Goal: Check status: Check status

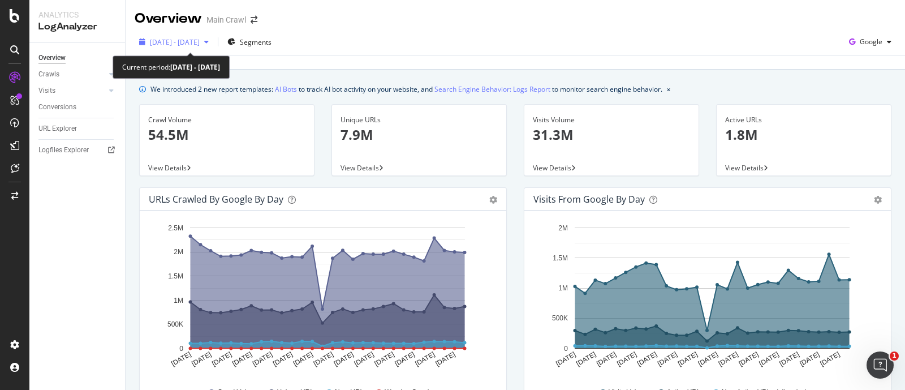
click at [175, 44] on span "[DATE] - [DATE]" at bounding box center [175, 42] width 50 height 10
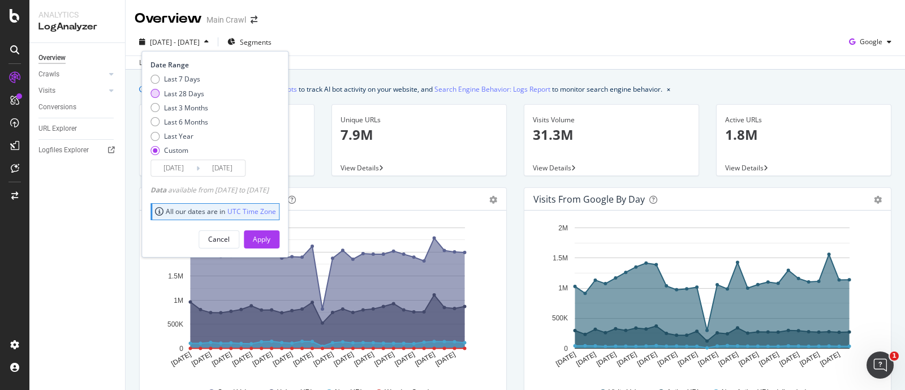
click at [187, 93] on div "Last 28 Days" at bounding box center [184, 94] width 40 height 10
type input "2025/09/06"
type input "2025/10/03"
click at [269, 239] on button "Apply" at bounding box center [262, 239] width 36 height 18
